Goal: Feedback & Contribution: Leave review/rating

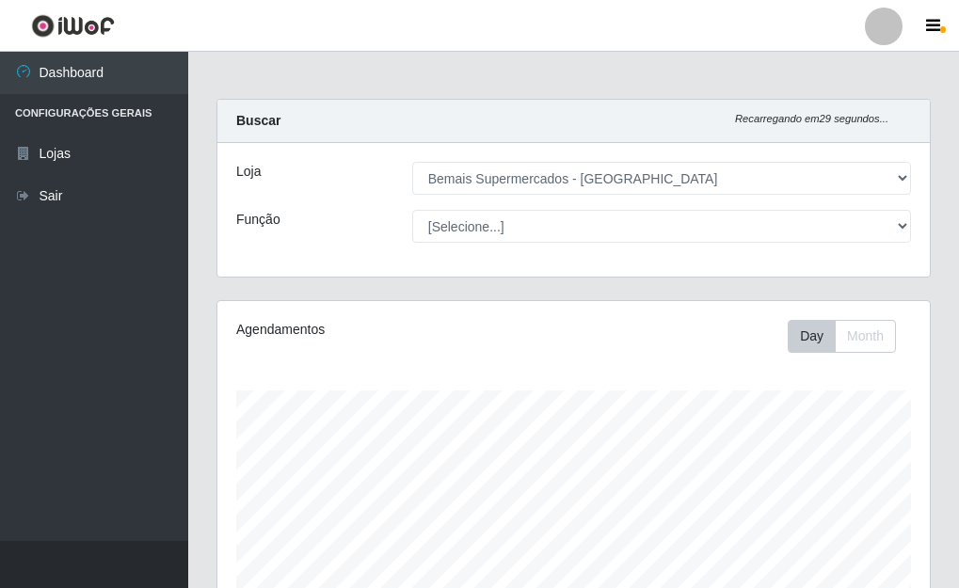
select select "249"
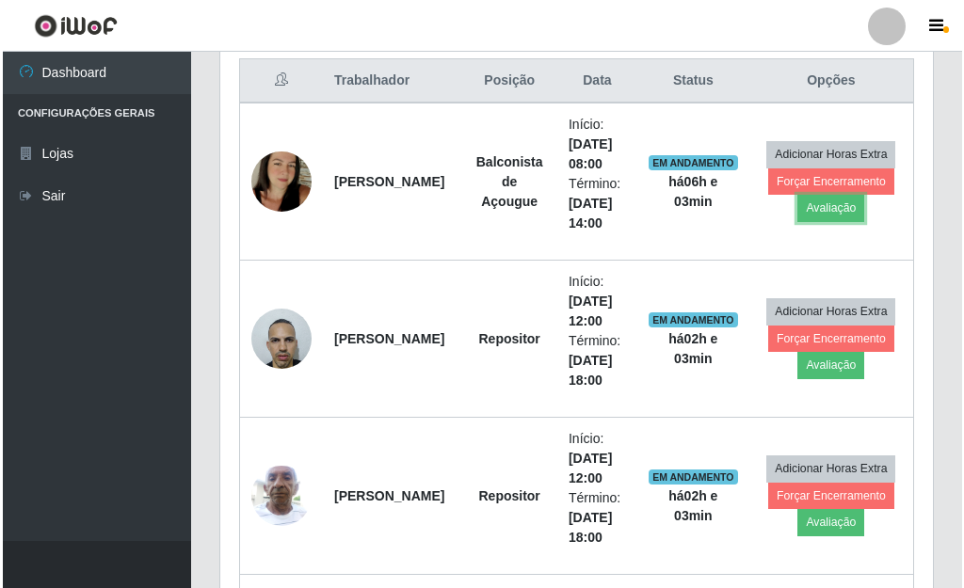
scroll to position [391, 712]
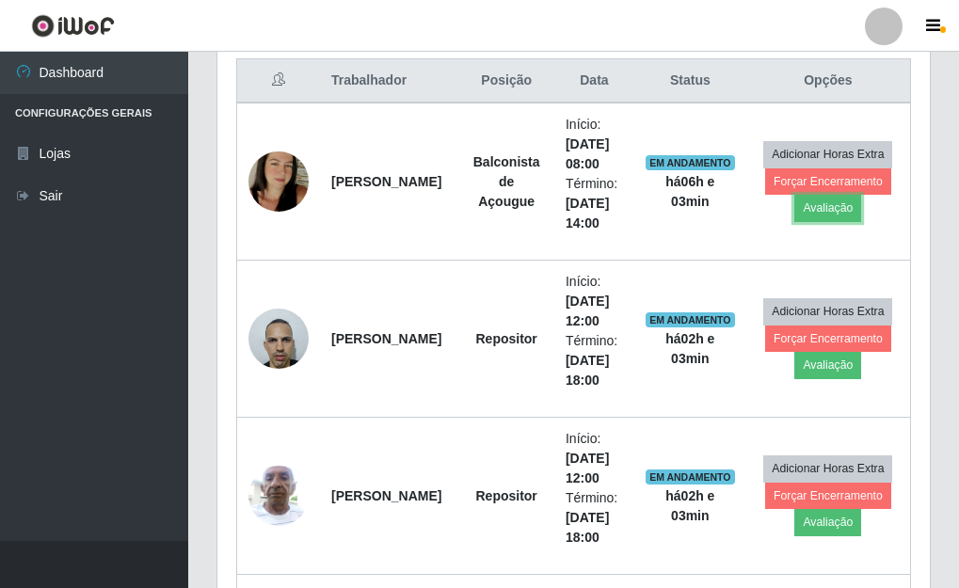
drag, startPoint x: 0, startPoint y: 0, endPoint x: 853, endPoint y: 214, distance: 879.8
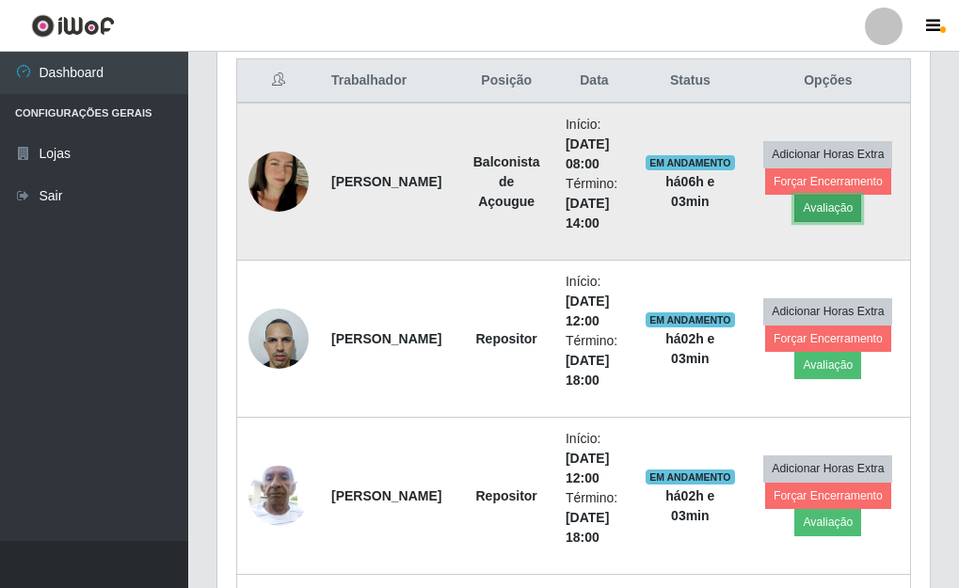
click at [853, 214] on button "Avaliação" at bounding box center [827, 208] width 67 height 26
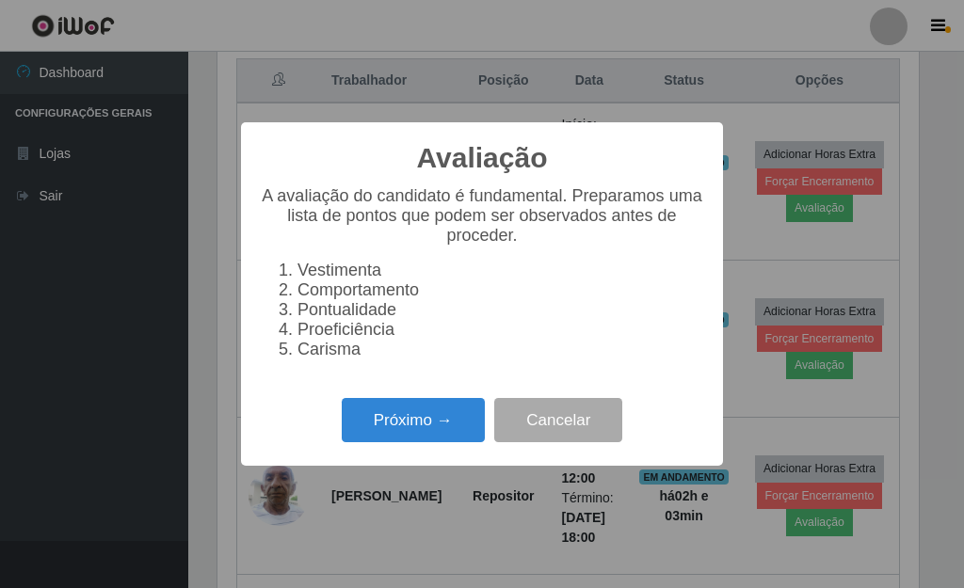
scroll to position [391, 701]
click at [370, 442] on button "Próximo →" at bounding box center [413, 420] width 143 height 44
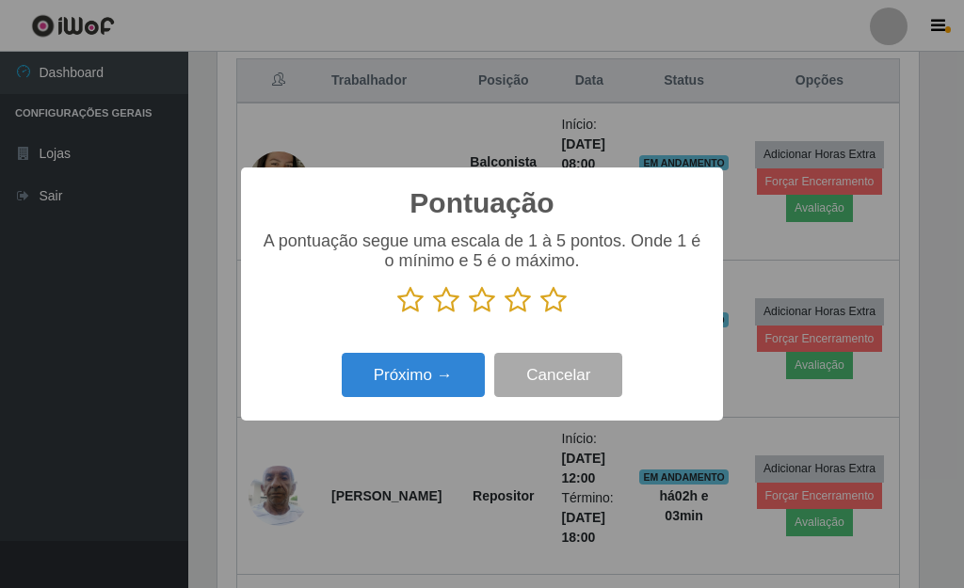
click at [551, 311] on icon at bounding box center [553, 300] width 26 height 28
click at [540, 314] on input "radio" at bounding box center [540, 314] width 0 height 0
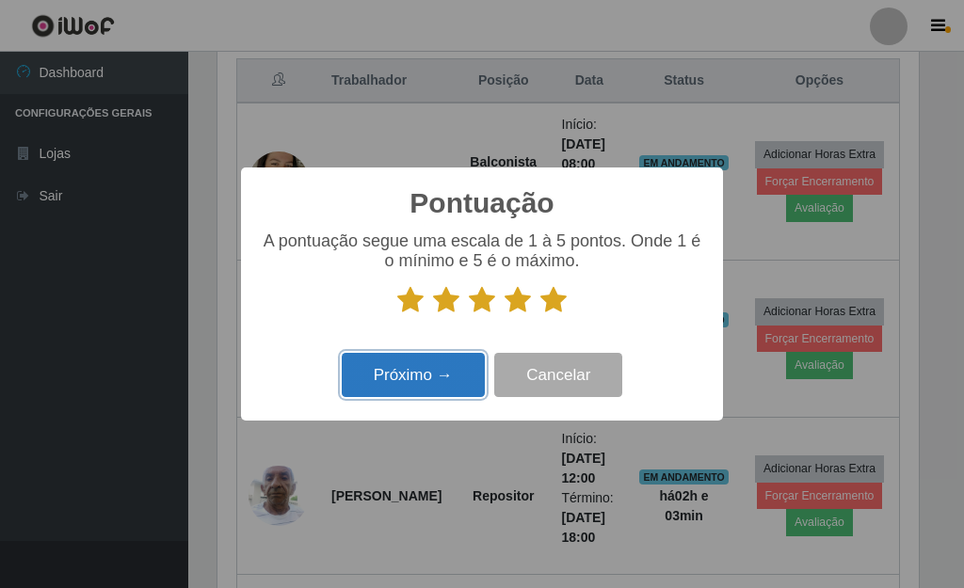
click at [469, 359] on button "Próximo →" at bounding box center [413, 375] width 143 height 44
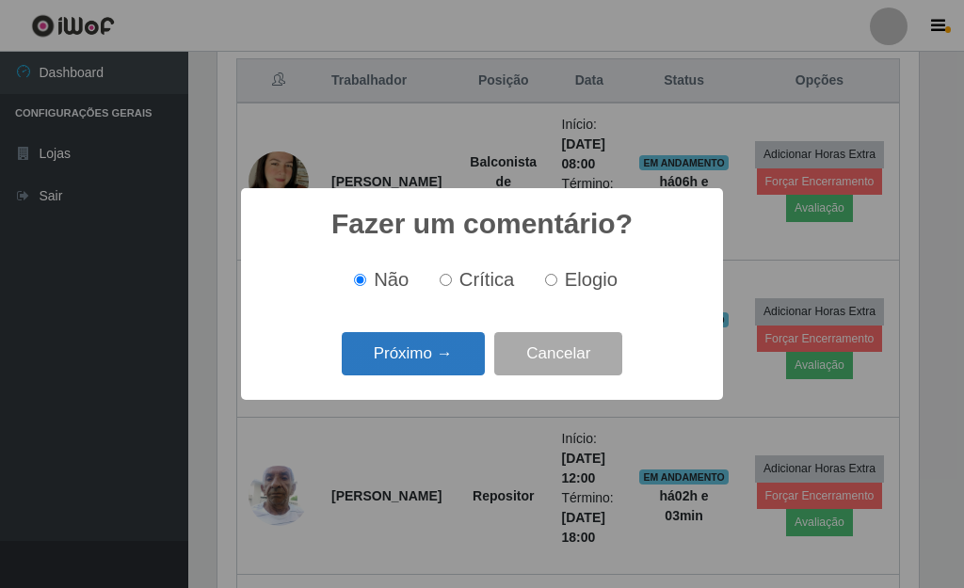
click at [419, 369] on button "Próximo →" at bounding box center [413, 354] width 143 height 44
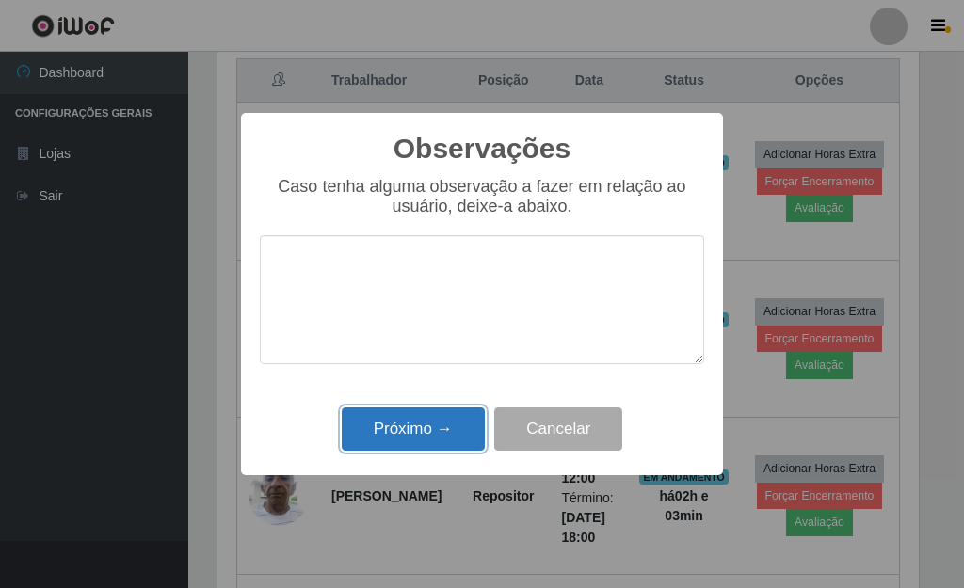
click at [406, 429] on button "Próximo →" at bounding box center [413, 429] width 143 height 44
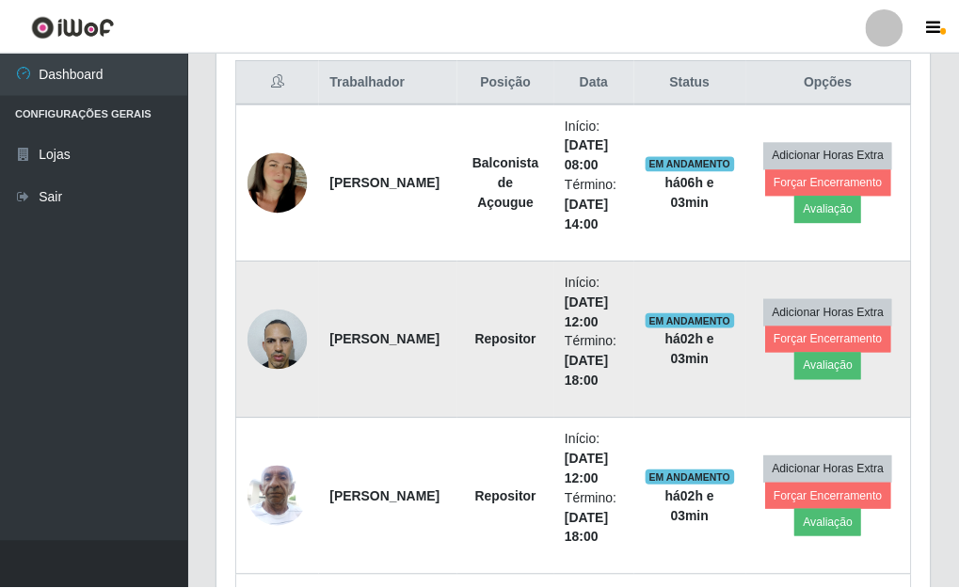
scroll to position [391, 712]
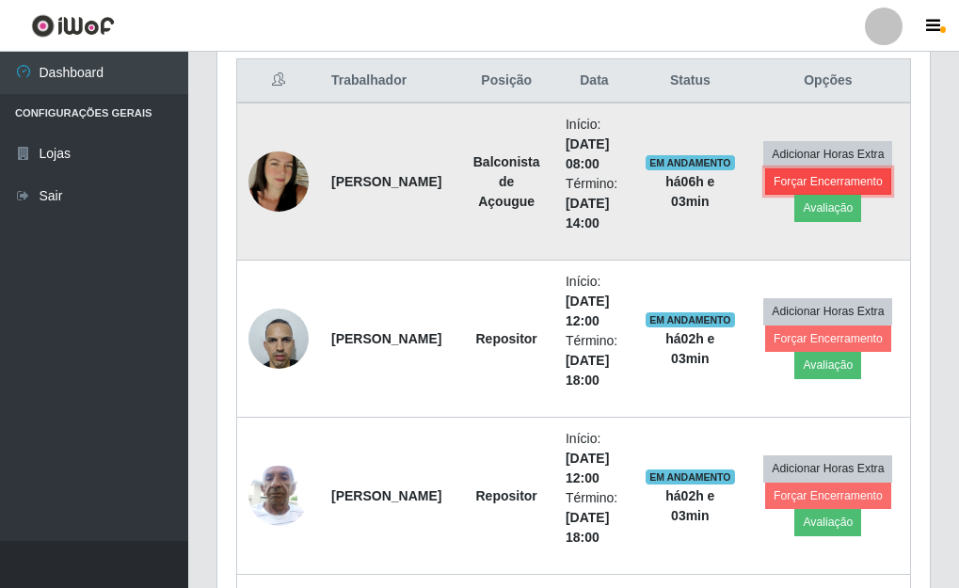
click at [785, 179] on button "Forçar Encerramento" at bounding box center [828, 181] width 126 height 26
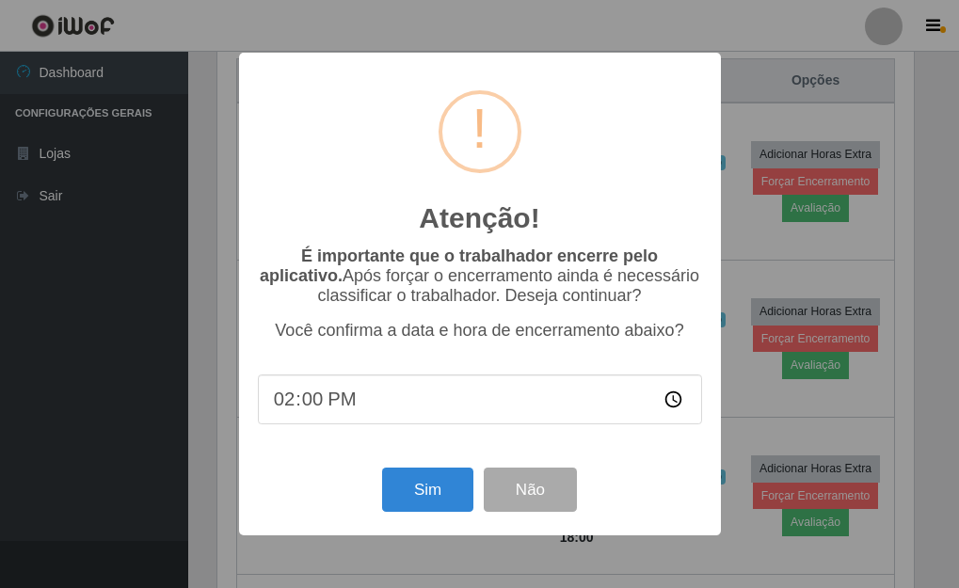
scroll to position [391, 701]
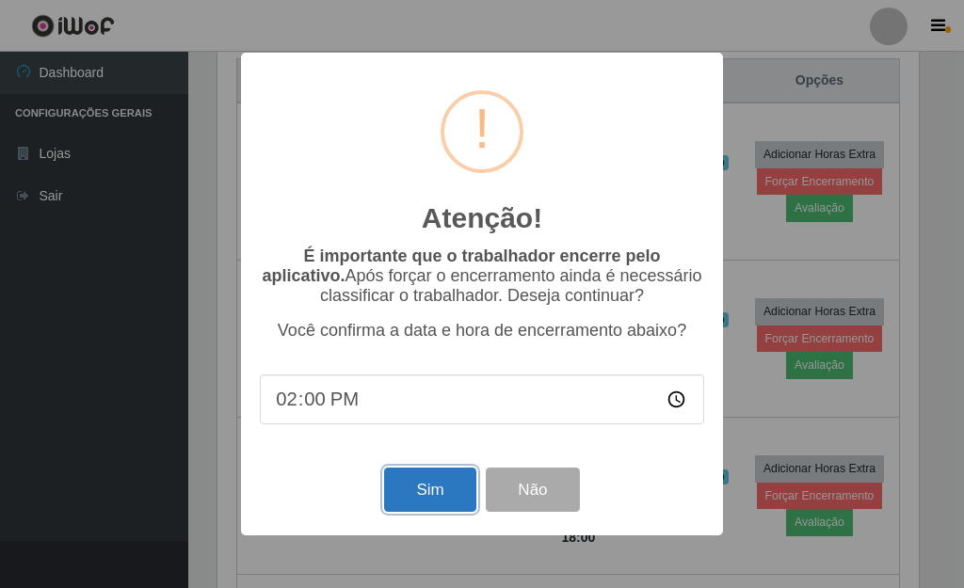
click at [406, 505] on button "Sim" at bounding box center [429, 490] width 91 height 44
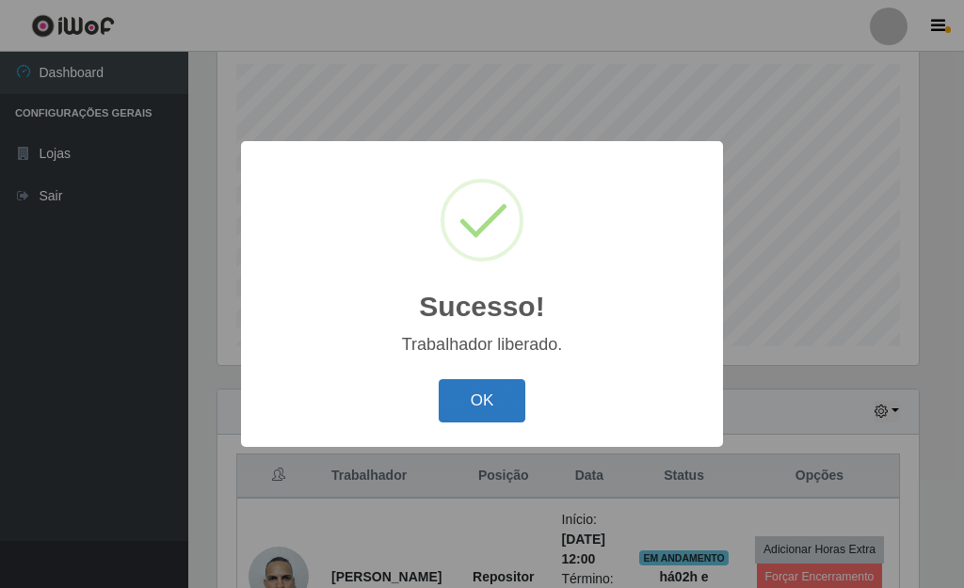
click at [474, 404] on button "OK" at bounding box center [482, 401] width 88 height 44
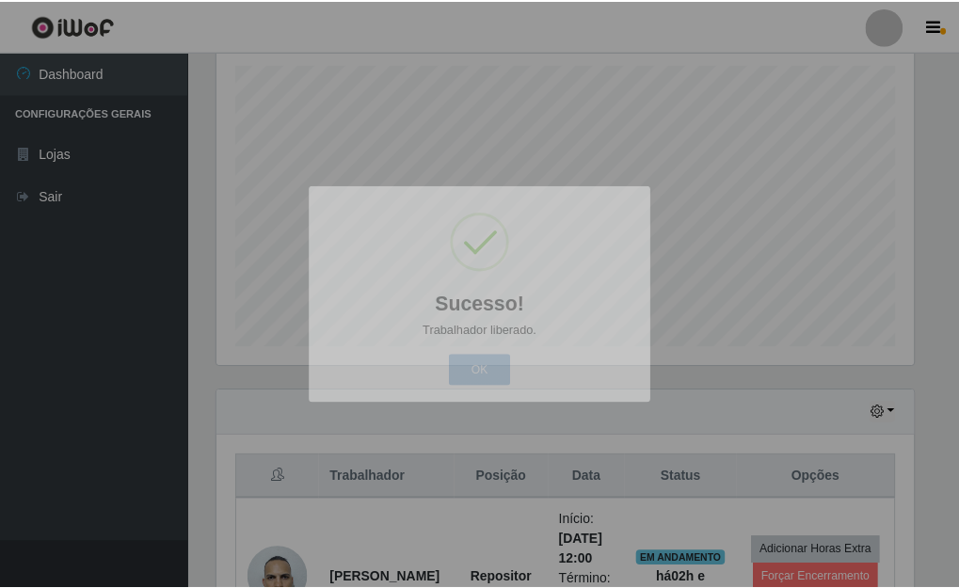
scroll to position [391, 712]
